Goal: Task Accomplishment & Management: Use online tool/utility

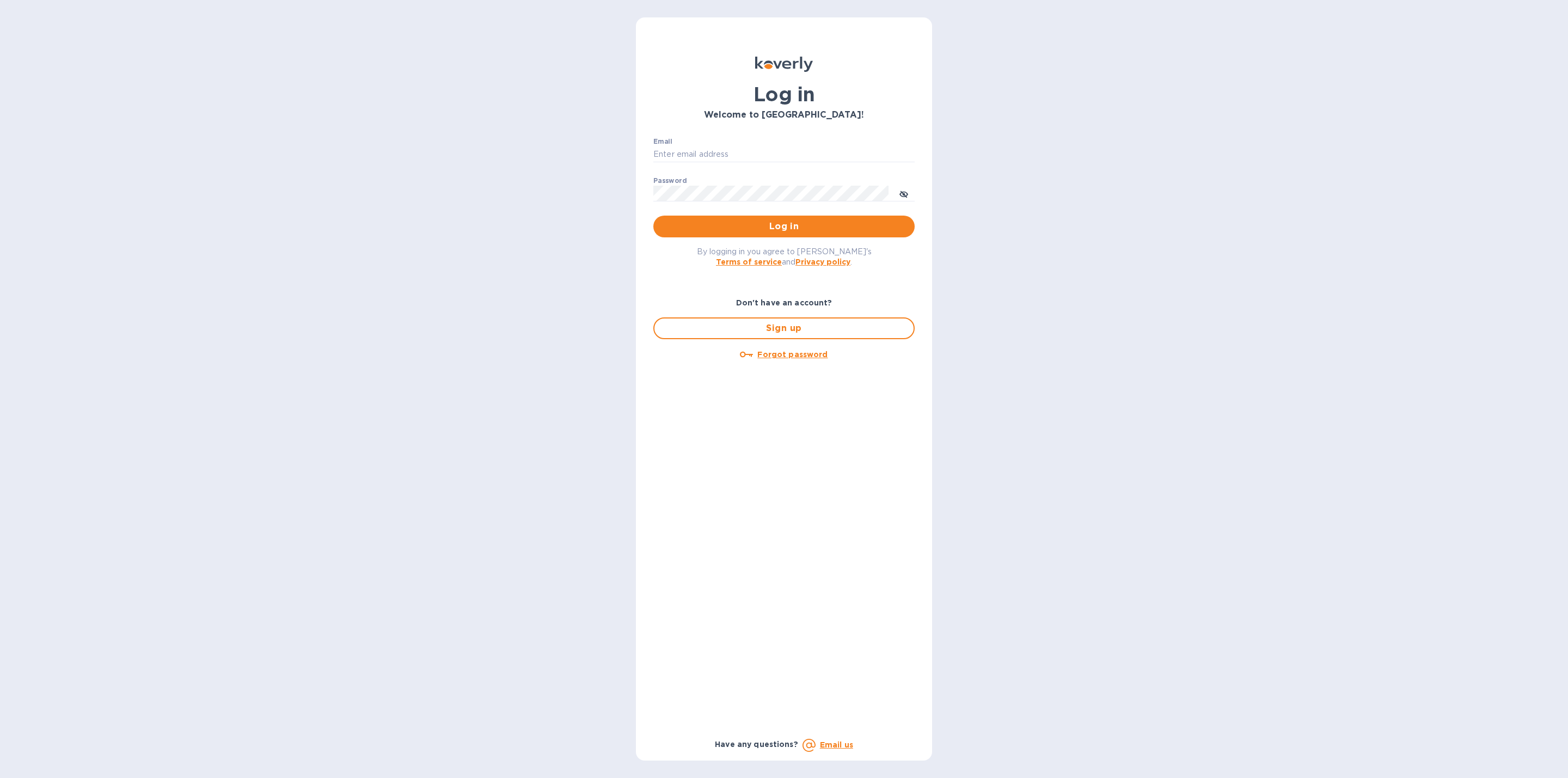
type input "[EMAIL_ADDRESS][DOMAIN_NAME]"
click at [723, 214] on p "​" at bounding box center [784, 209] width 261 height 12
click at [723, 218] on button "Log in" at bounding box center [784, 227] width 261 height 21
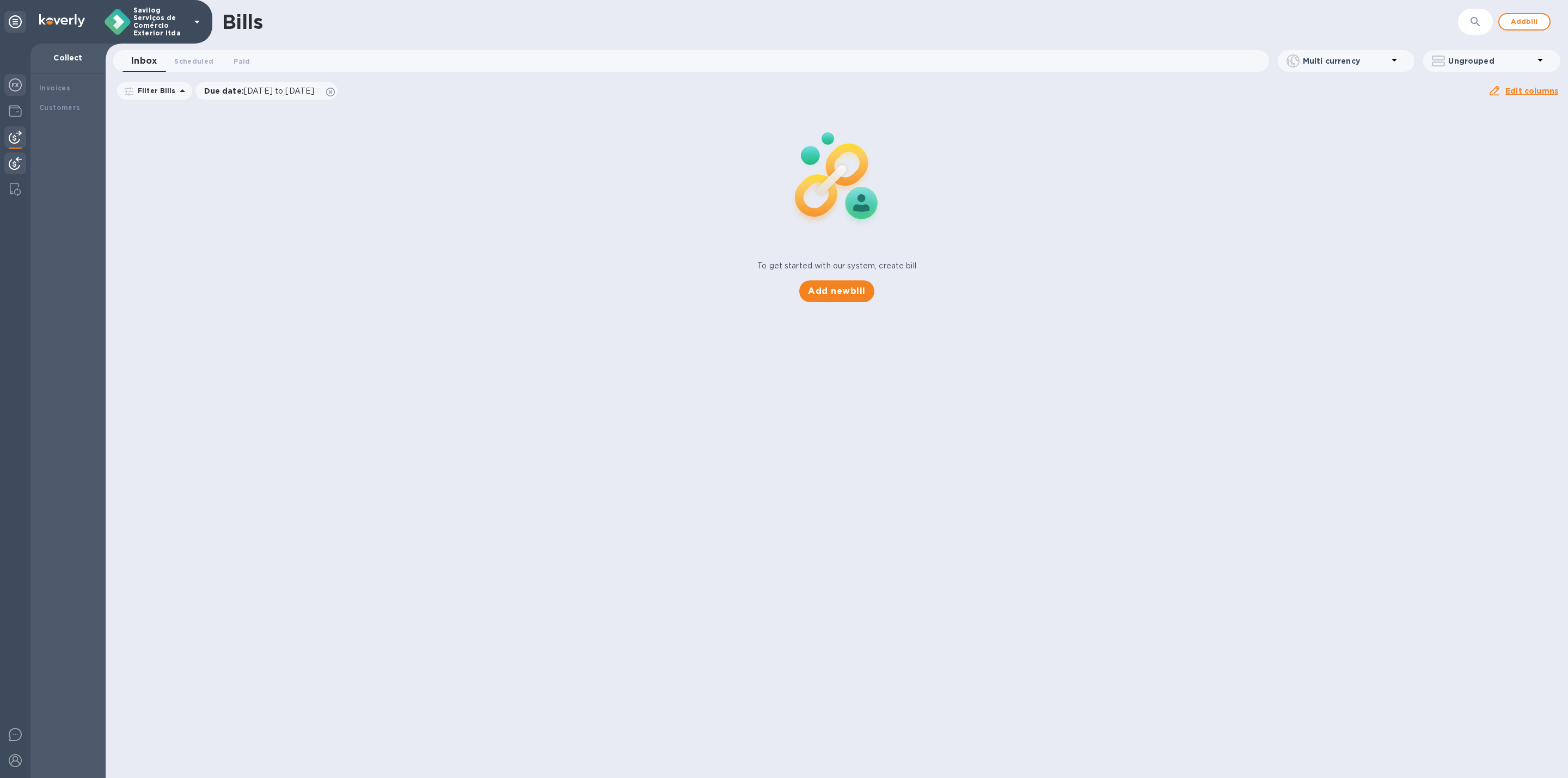
click at [16, 82] on img at bounding box center [16, 85] width 13 height 13
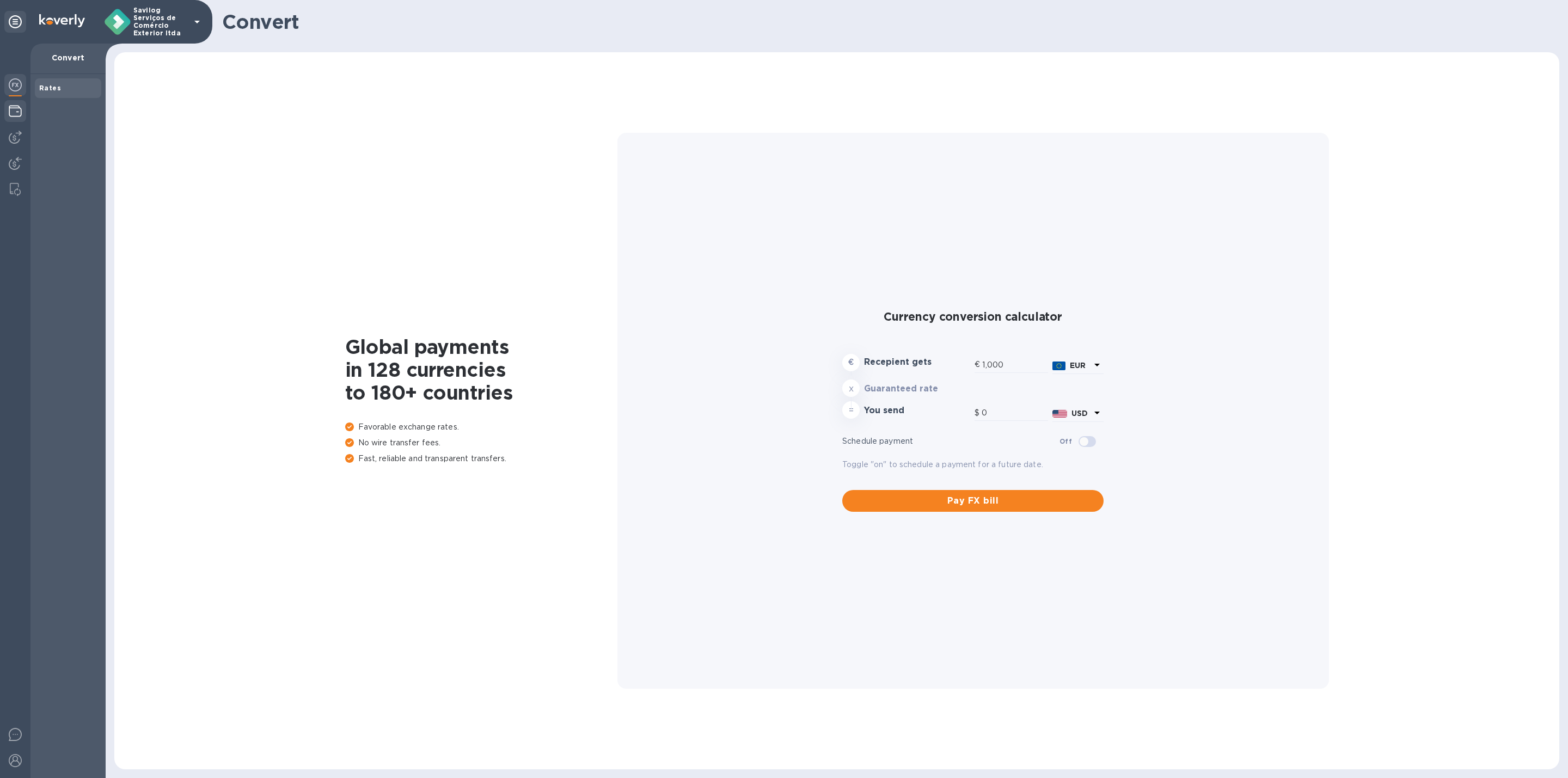
type input "1,180.37"
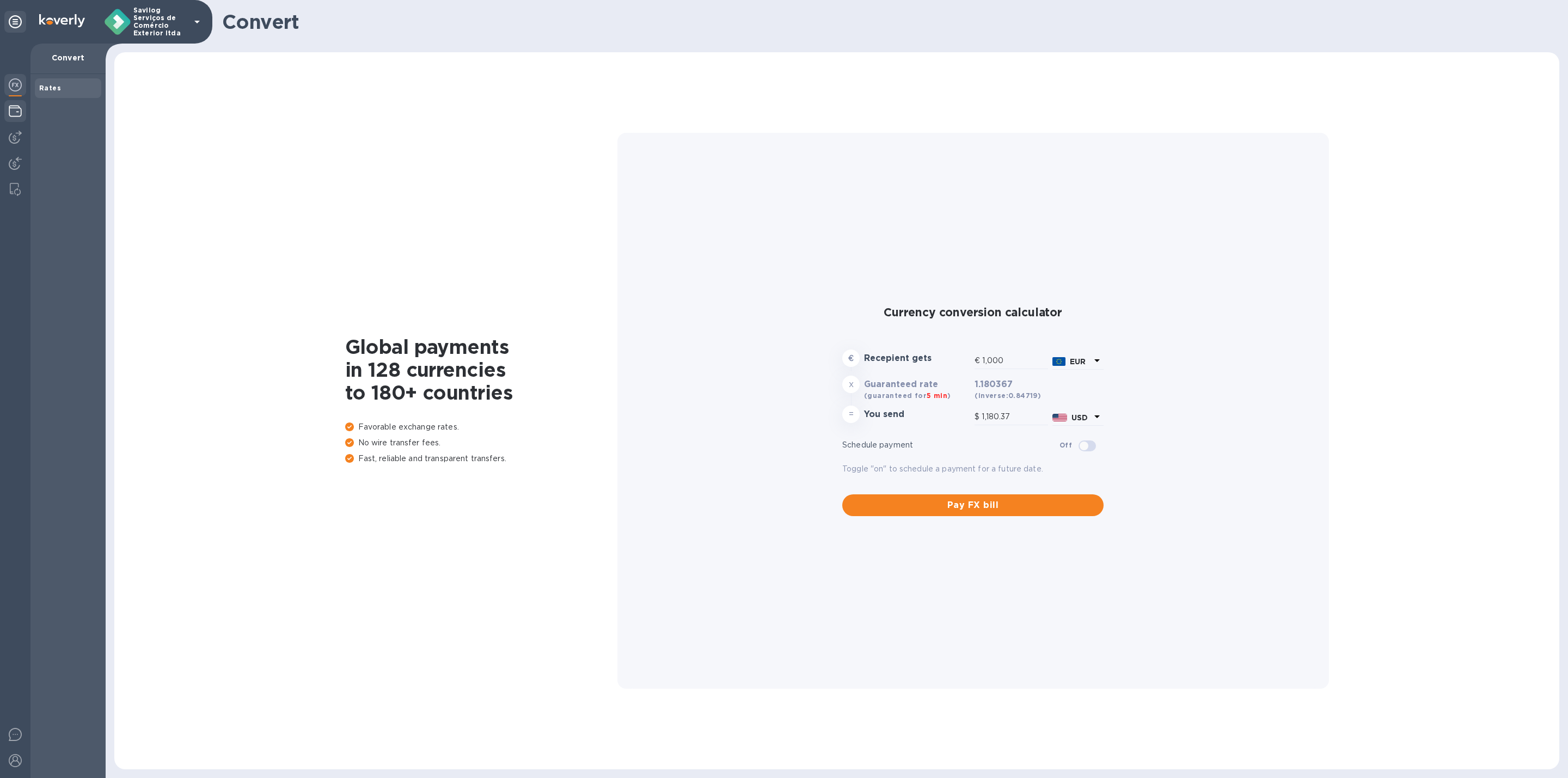
click at [12, 105] on img at bounding box center [16, 111] width 13 height 13
